Goal: Communication & Community: Answer question/provide support

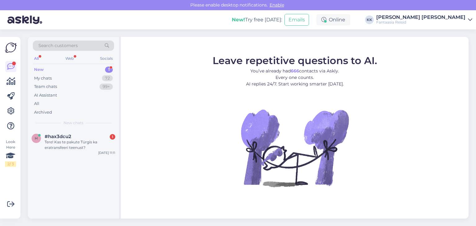
click at [48, 68] on div "New 1" at bounding box center [73, 69] width 81 height 9
click at [68, 143] on div "Tere! Kas te pakute Türgis ka eratransfeeri teenust?" at bounding box center [80, 144] width 71 height 11
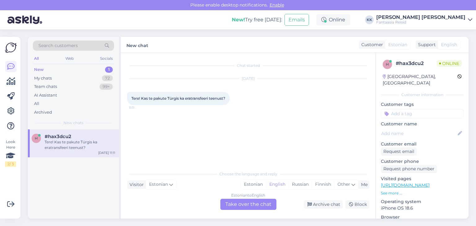
click at [244, 205] on div "Estonian to English Take over the chat" at bounding box center [248, 204] width 56 height 11
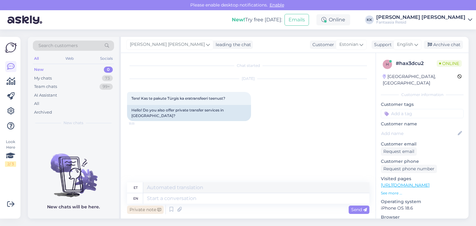
click at [141, 211] on div "Private note" at bounding box center [145, 210] width 37 height 8
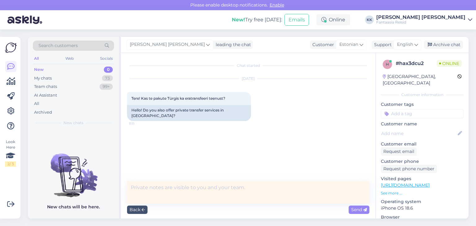
click at [145, 186] on textarea at bounding box center [248, 192] width 242 height 23
type textarea "t"
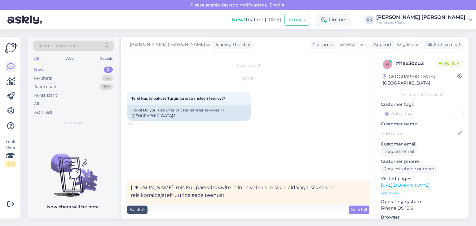
click at [216, 187] on textarea "[PERSON_NAME], mis kuupäeval soovite minna või mis reisikorraldajaga, siis saam…" at bounding box center [248, 192] width 242 height 23
drag, startPoint x: 145, startPoint y: 188, endPoint x: 191, endPoint y: 195, distance: 45.7
click at [191, 195] on textarea "[PERSON_NAME], mis kuupäeval soovite minna või mis reisikorraldajaga, siis saam…" at bounding box center [248, 192] width 242 height 23
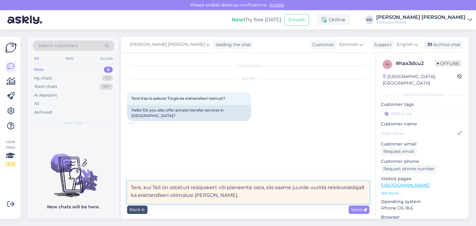
click at [191, 187] on textarea "Tere, kui Teil on ostetud reisipakett või planeerite osta, siis saame juurde uu…" at bounding box center [248, 192] width 242 height 23
click at [259, 195] on textarea "Tere, kui Teil on ostetud meilt reisipakett või planeerite osta, siis saame juu…" at bounding box center [248, 192] width 242 height 23
click at [276, 187] on textarea "Tere, kui Teil on ostetud meilt reisipakett või planeerite osta, siis saame juu…" at bounding box center [248, 192] width 242 height 23
click at [258, 196] on textarea "Tere, kui Teil on ostetud meilt reisipakett või planeerite osta, siis saame juu…" at bounding box center [248, 192] width 242 height 23
type textarea "Tere, kui Teil on ostetud meilt reisipakett või planeerite osta, siis saame juu…"
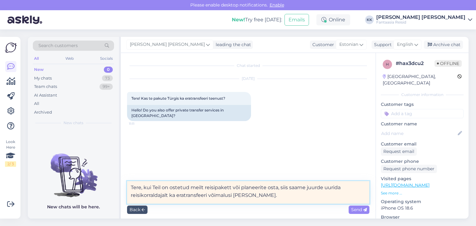
click at [265, 196] on textarea "Tere, kui Teil on ostetud meilt reisipakett või planeerite osta, siis saame juu…" at bounding box center [248, 192] width 242 height 23
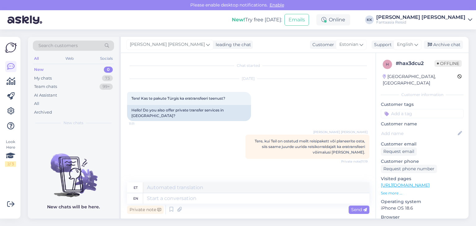
click at [53, 68] on div "New 0" at bounding box center [73, 69] width 81 height 9
